Goal: Book appointment/travel/reservation

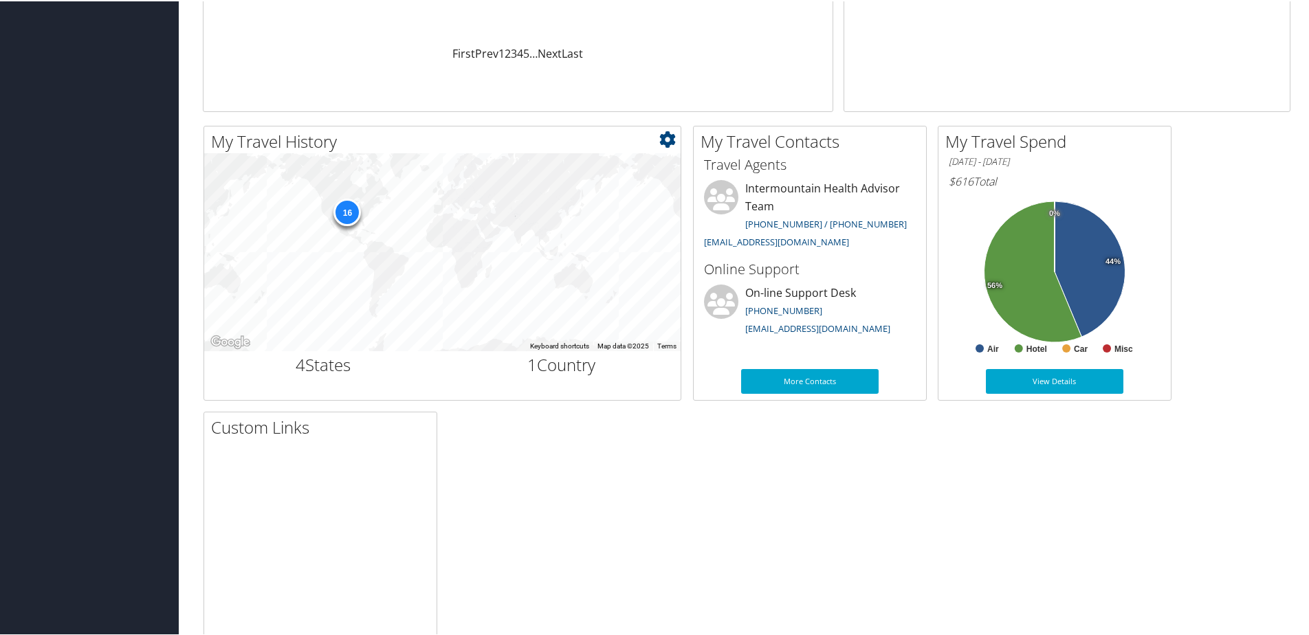
scroll to position [344, 0]
click at [345, 267] on div "16" at bounding box center [442, 250] width 476 height 198
click at [344, 210] on div "16" at bounding box center [346, 210] width 27 height 27
click at [388, 248] on div "16" at bounding box center [442, 250] width 476 height 198
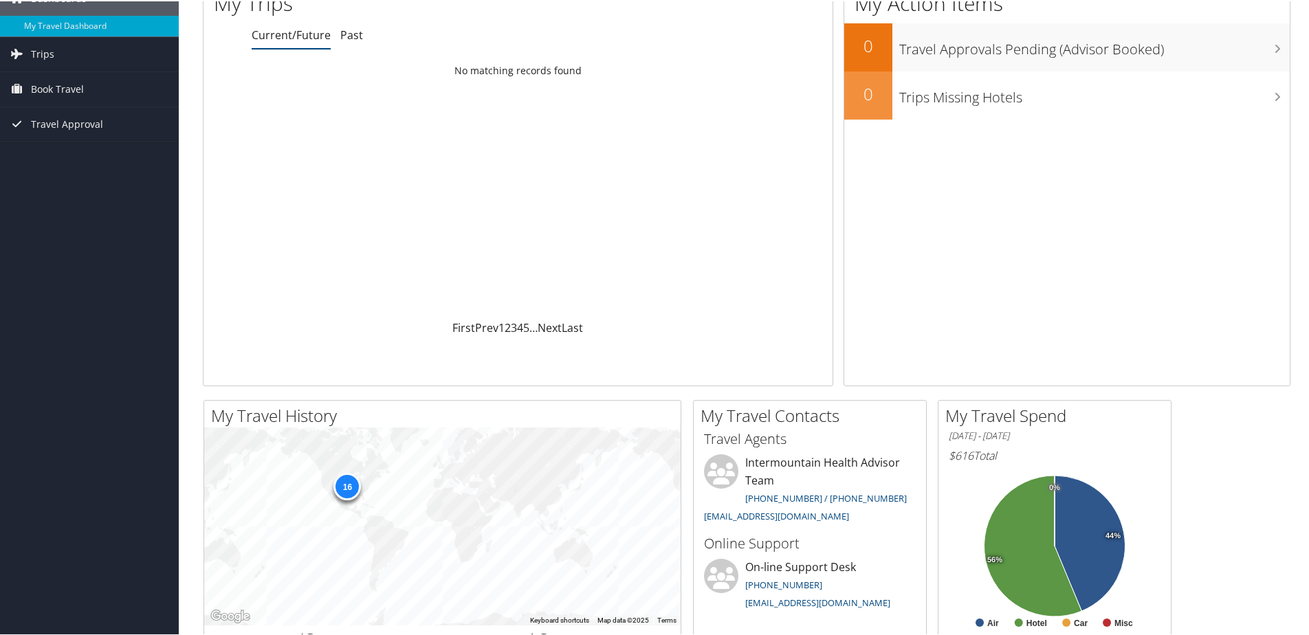
scroll to position [137, 0]
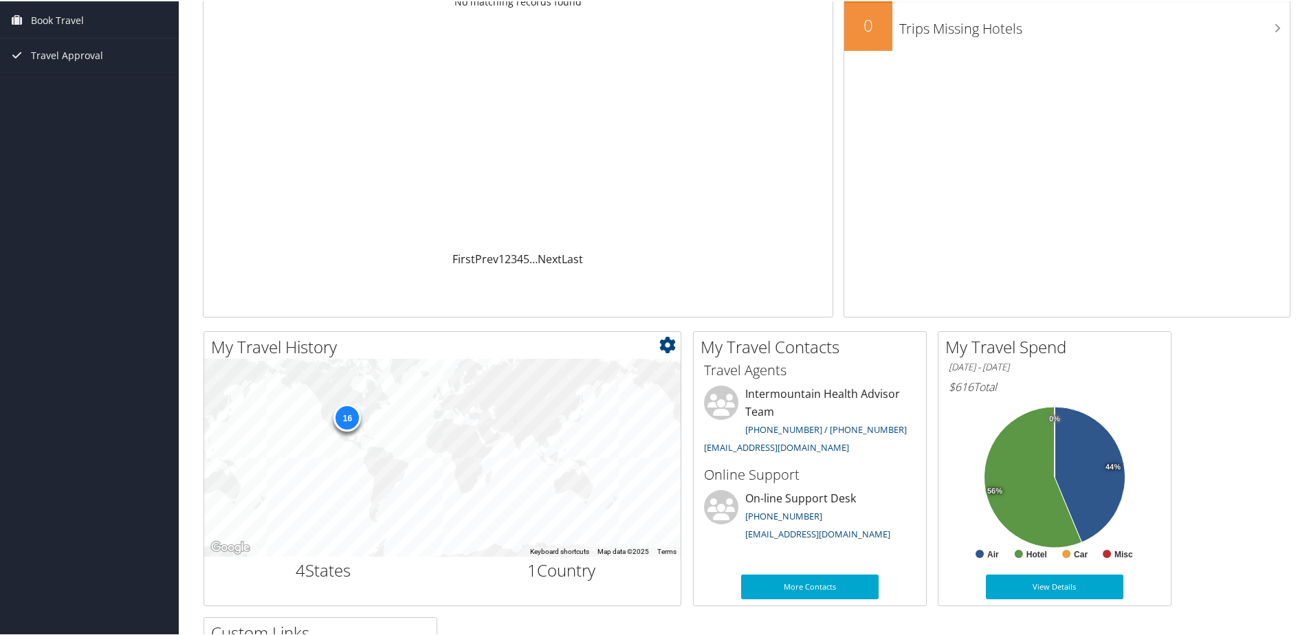
click at [544, 413] on div "16" at bounding box center [442, 456] width 476 height 198
click at [353, 413] on div "16" at bounding box center [346, 416] width 27 height 27
click at [65, 19] on span "Book Travel" at bounding box center [57, 19] width 53 height 34
click at [122, 89] on link "Book/Manage Online Trips" at bounding box center [89, 88] width 179 height 21
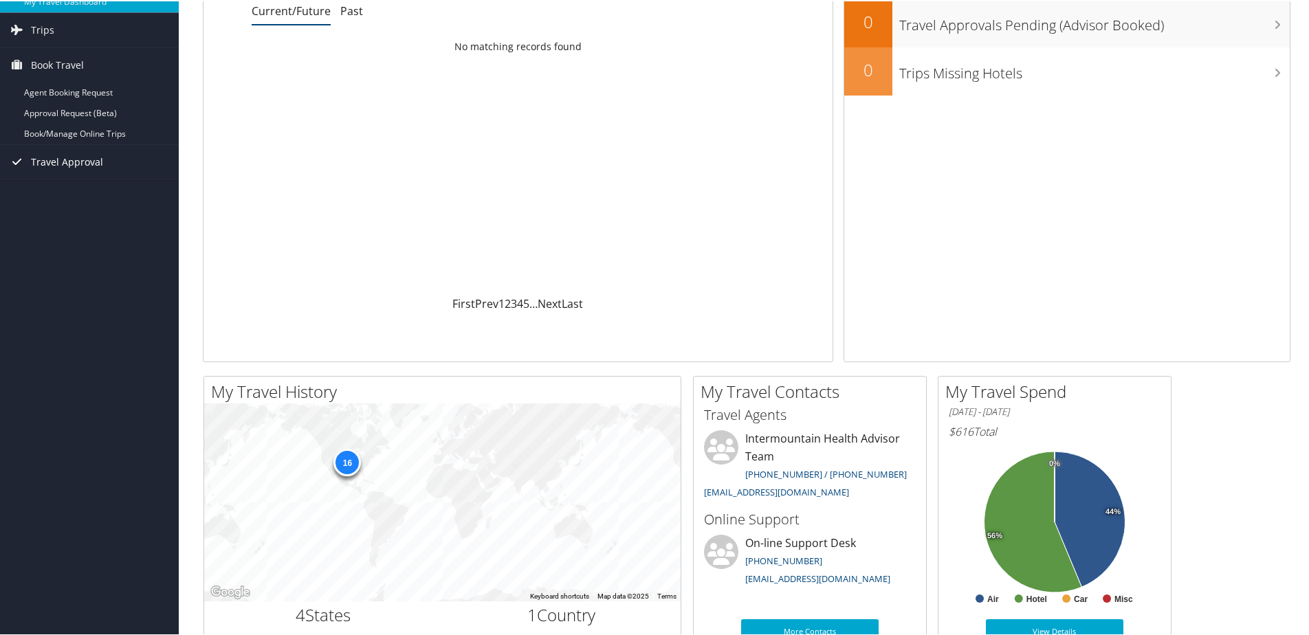
scroll to position [0, 0]
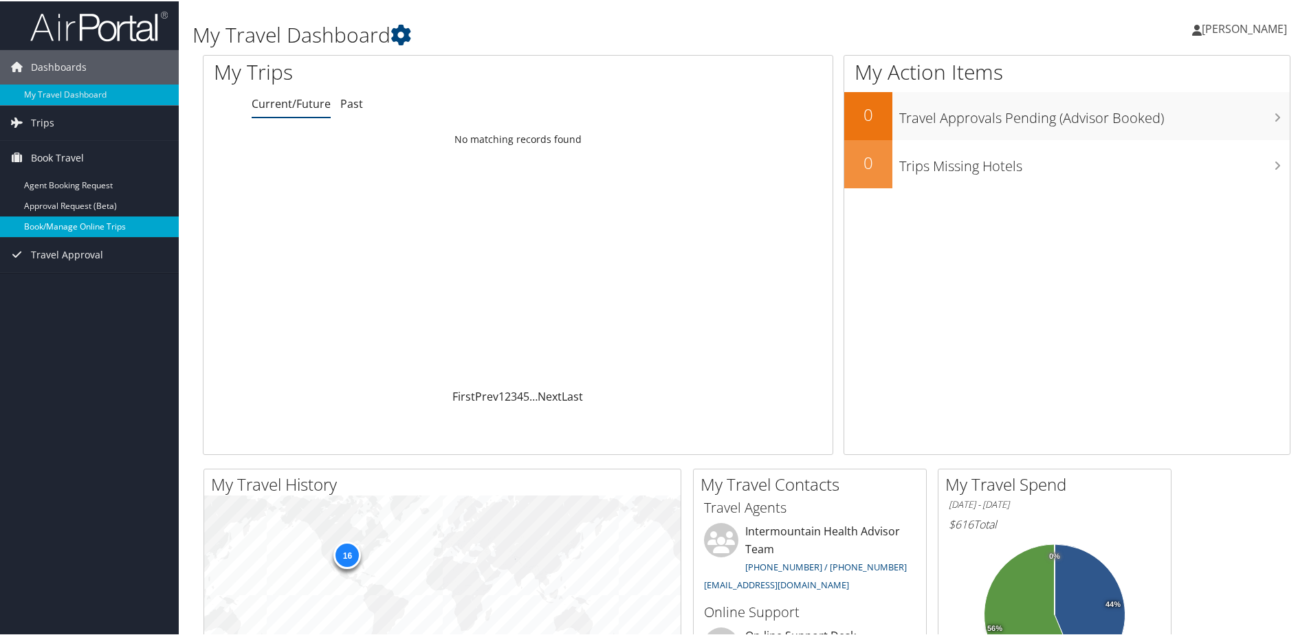
click at [115, 223] on link "Book/Manage Online Trips" at bounding box center [89, 225] width 179 height 21
